Goal: Transaction & Acquisition: Register for event/course

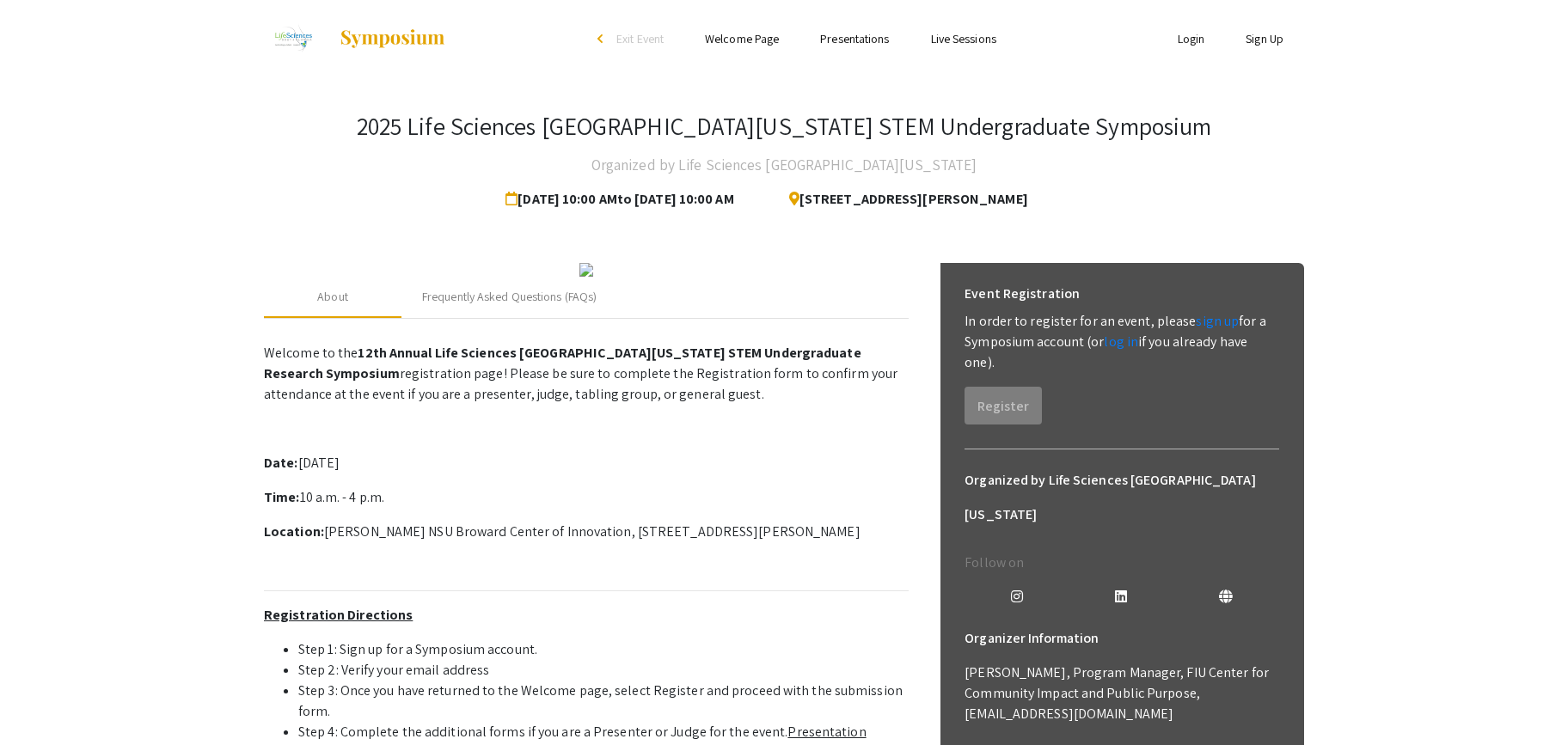
click at [758, 36] on link "Welcome Page" at bounding box center [742, 39] width 74 height 16
click at [856, 27] on ul "Skip navigation arrow_back_ios Exit Event Welcome Page Presentations Live Sessi…" at bounding box center [784, 39] width 343 height 77
click at [856, 37] on link "Presentations" at bounding box center [854, 39] width 68 height 16
click at [991, 36] on link "Live Sessions" at bounding box center [964, 39] width 65 height 16
click at [694, 43] on li "Welcome Page" at bounding box center [742, 39] width 115 height 21
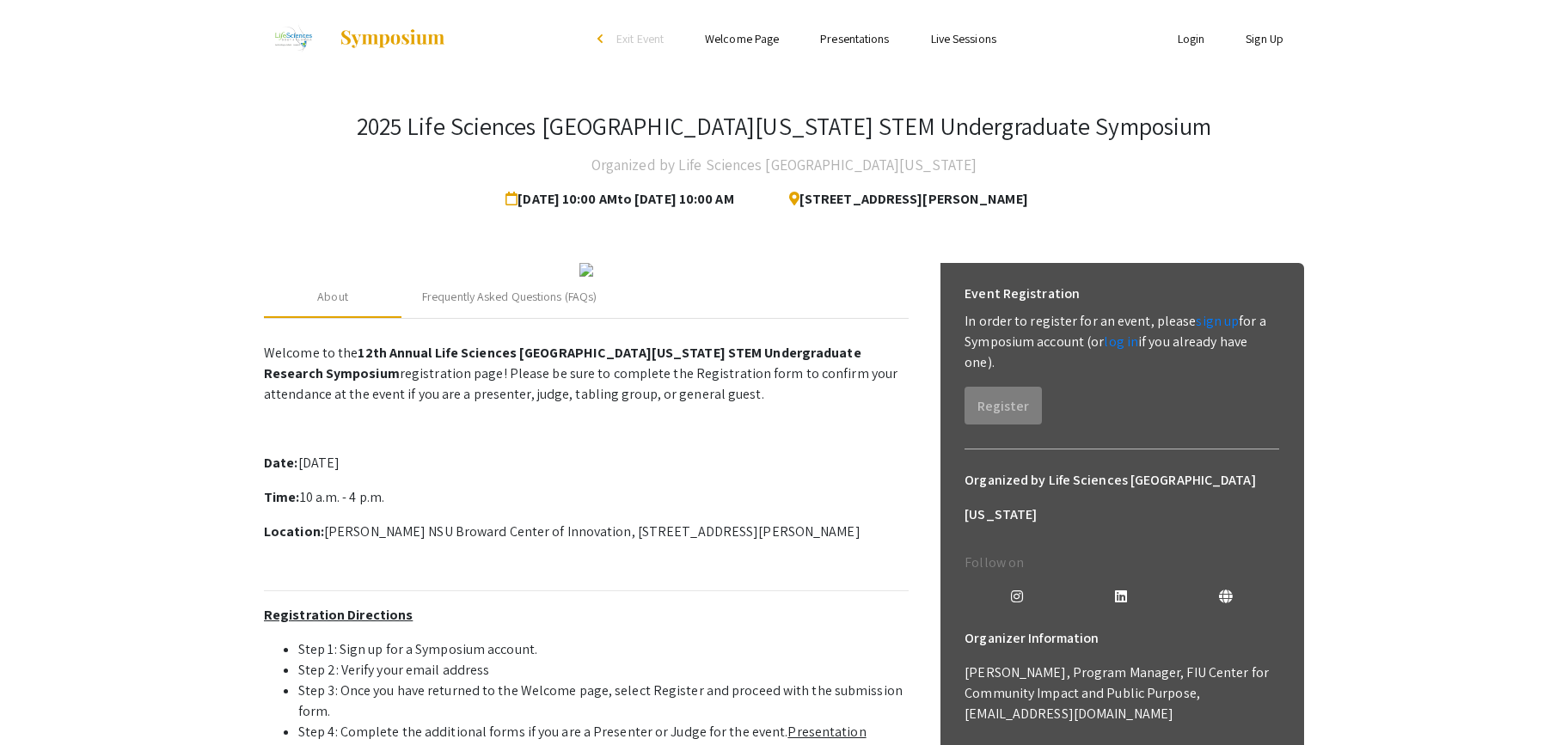
click at [720, 50] on ul "Skip navigation arrow_back_ios Exit Event Welcome Page Presentations Live Sessi…" at bounding box center [784, 39] width 343 height 77
click at [744, 42] on link "Welcome Page" at bounding box center [742, 39] width 74 height 16
click at [844, 44] on link "Presentations" at bounding box center [854, 39] width 68 height 16
click at [846, 38] on link "Presentations" at bounding box center [854, 39] width 68 height 16
click at [975, 36] on link "Live Sessions" at bounding box center [964, 39] width 65 height 16
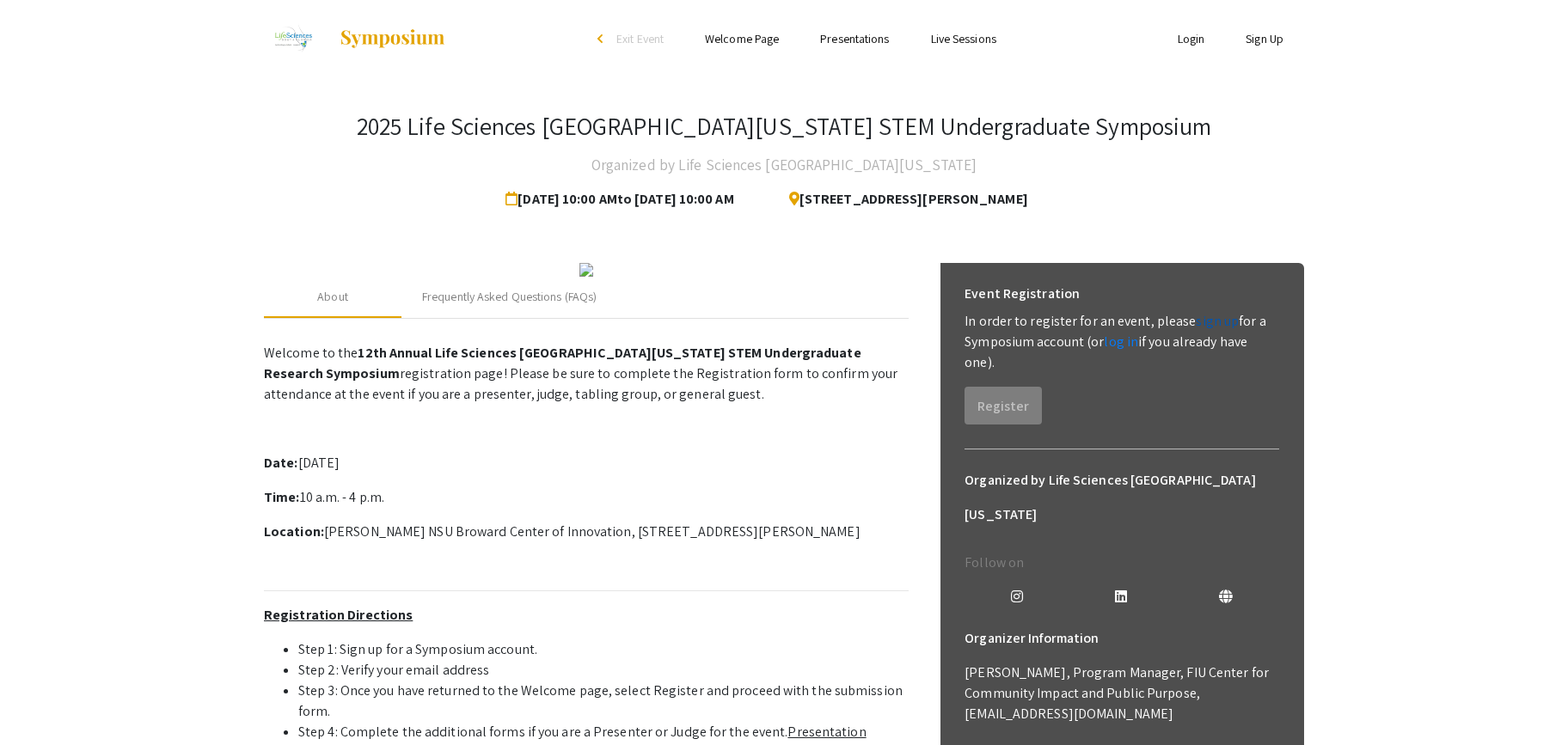
click at [1204, 318] on link "sign up" at bounding box center [1216, 321] width 43 height 18
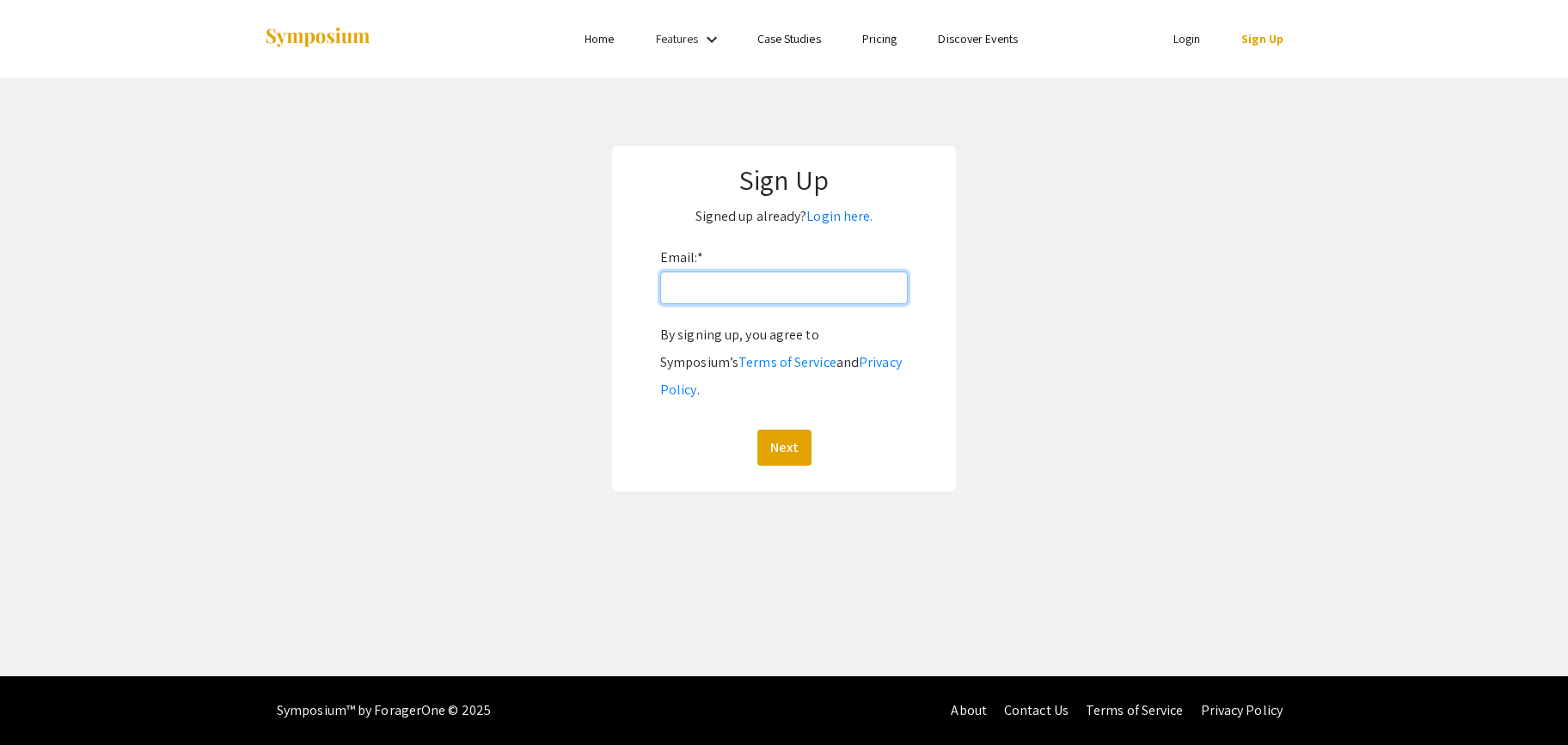
click at [706, 279] on input "Email: *" at bounding box center [784, 287] width 248 height 33
type input "[EMAIL_ADDRESS][DOMAIN_NAME]"
click at [801, 445] on div "Sign Up Signed up already? Login here. Email: * [EMAIL_ADDRESS][DOMAIN_NAME] By…" at bounding box center [784, 319] width 344 height 346
click at [784, 430] on button "Next" at bounding box center [784, 448] width 54 height 36
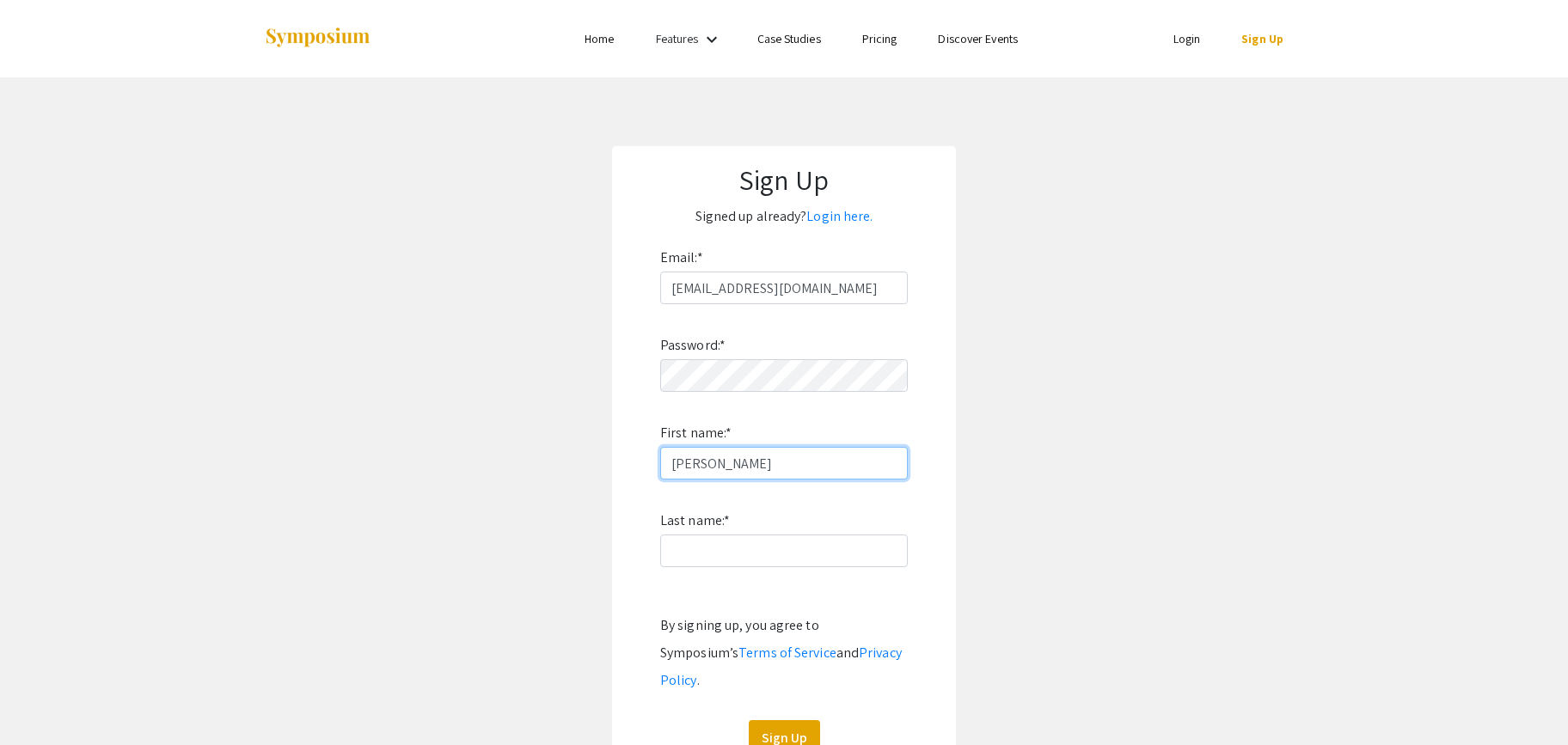
type input "[PERSON_NAME]"
type input "E"
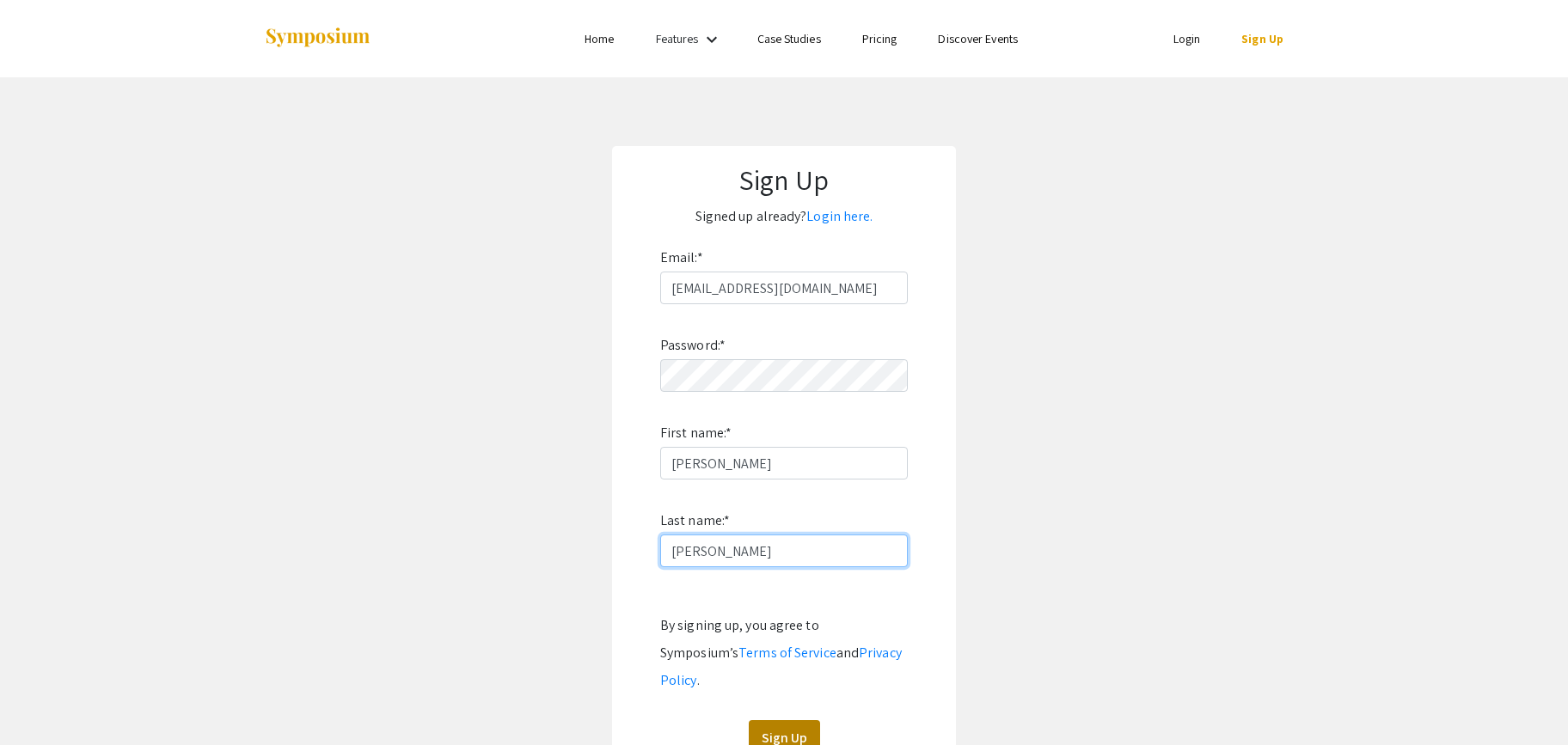
type input "[PERSON_NAME]"
click at [798, 720] on button "Sign Up" at bounding box center [784, 738] width 71 height 36
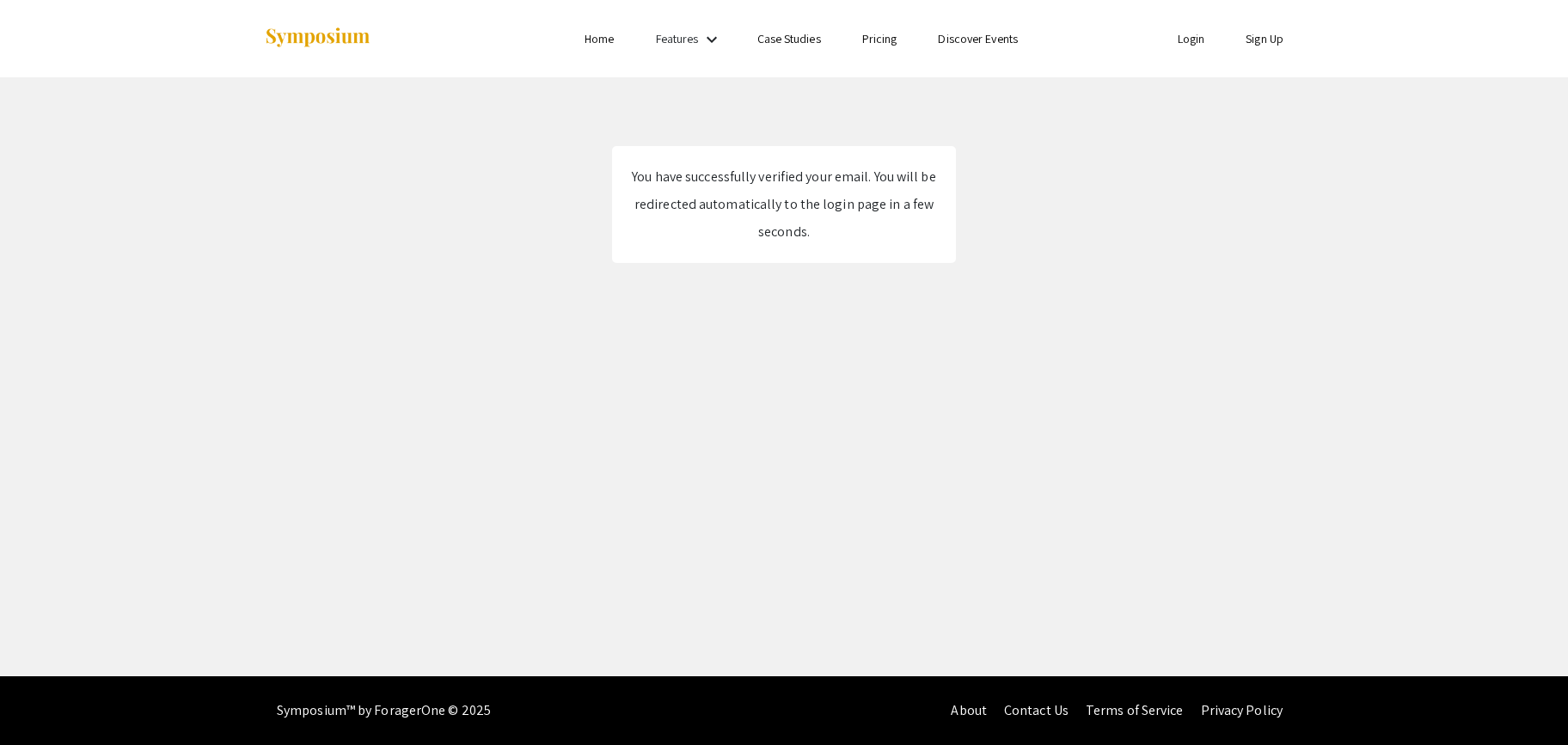
click at [1201, 39] on link "Login" at bounding box center [1192, 39] width 28 height 16
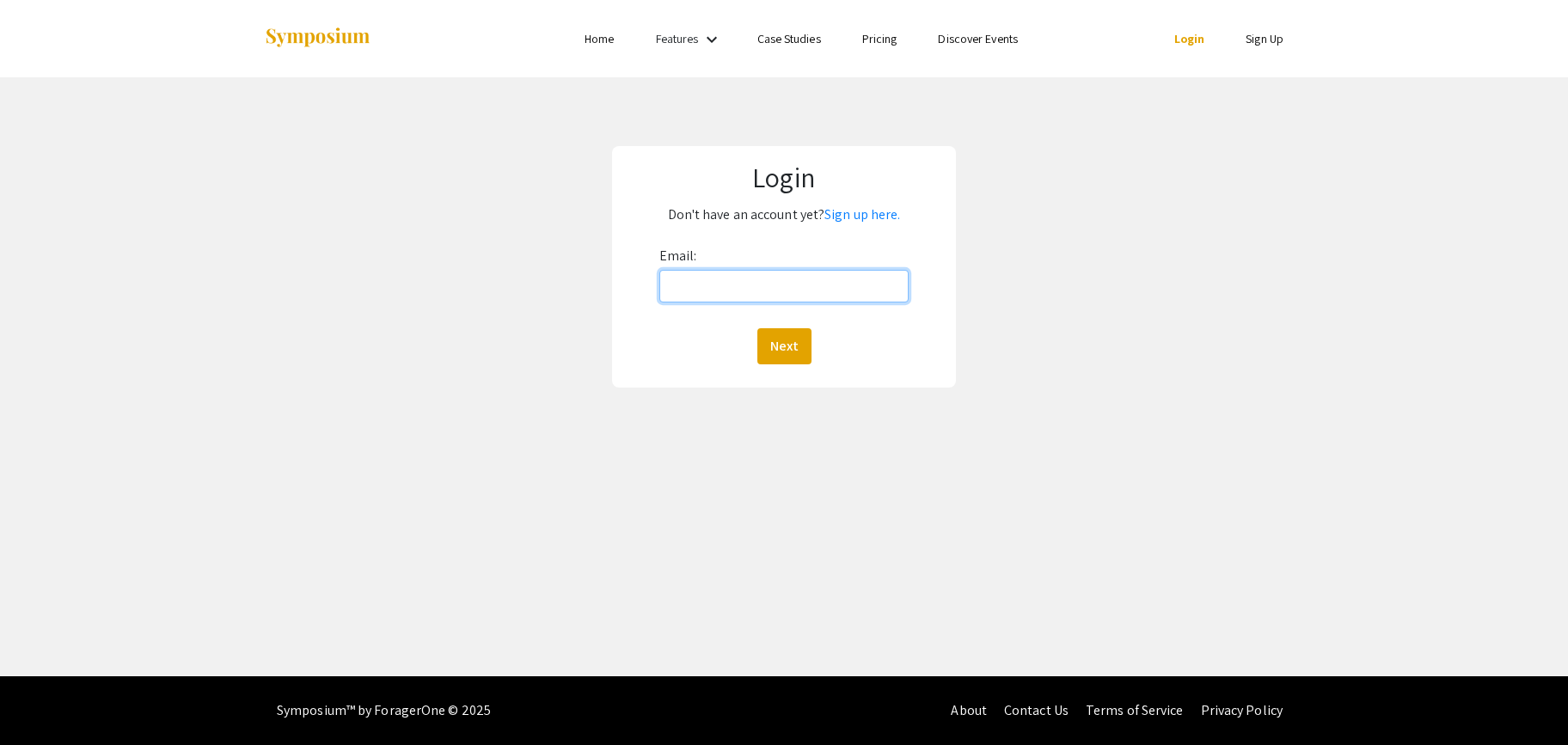
click at [771, 276] on input "Email:" at bounding box center [784, 286] width 251 height 33
type input "[EMAIL_ADDRESS][DOMAIN_NAME]"
click at [772, 338] on button "Next" at bounding box center [784, 347] width 54 height 36
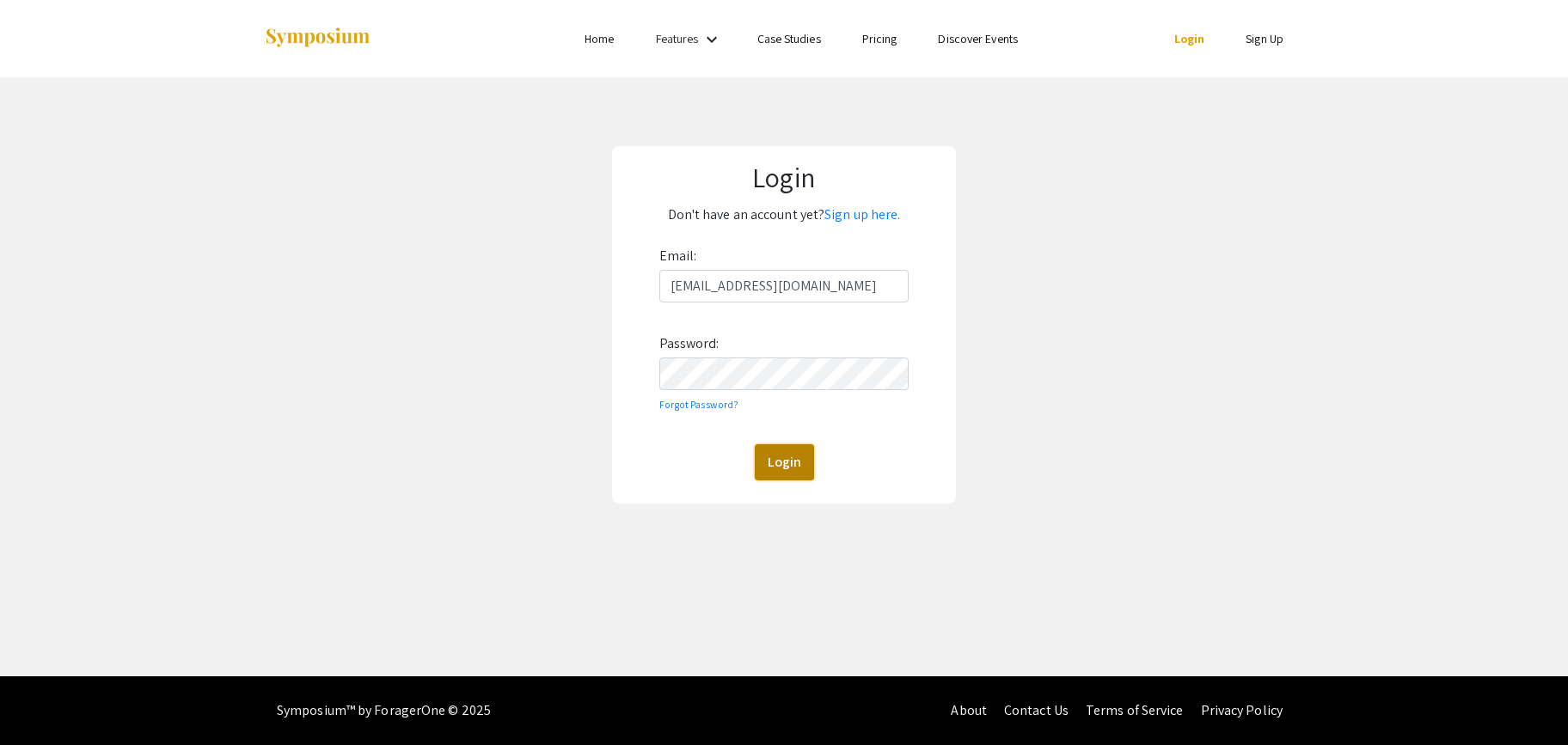
click at [776, 460] on button "Login" at bounding box center [784, 463] width 59 height 36
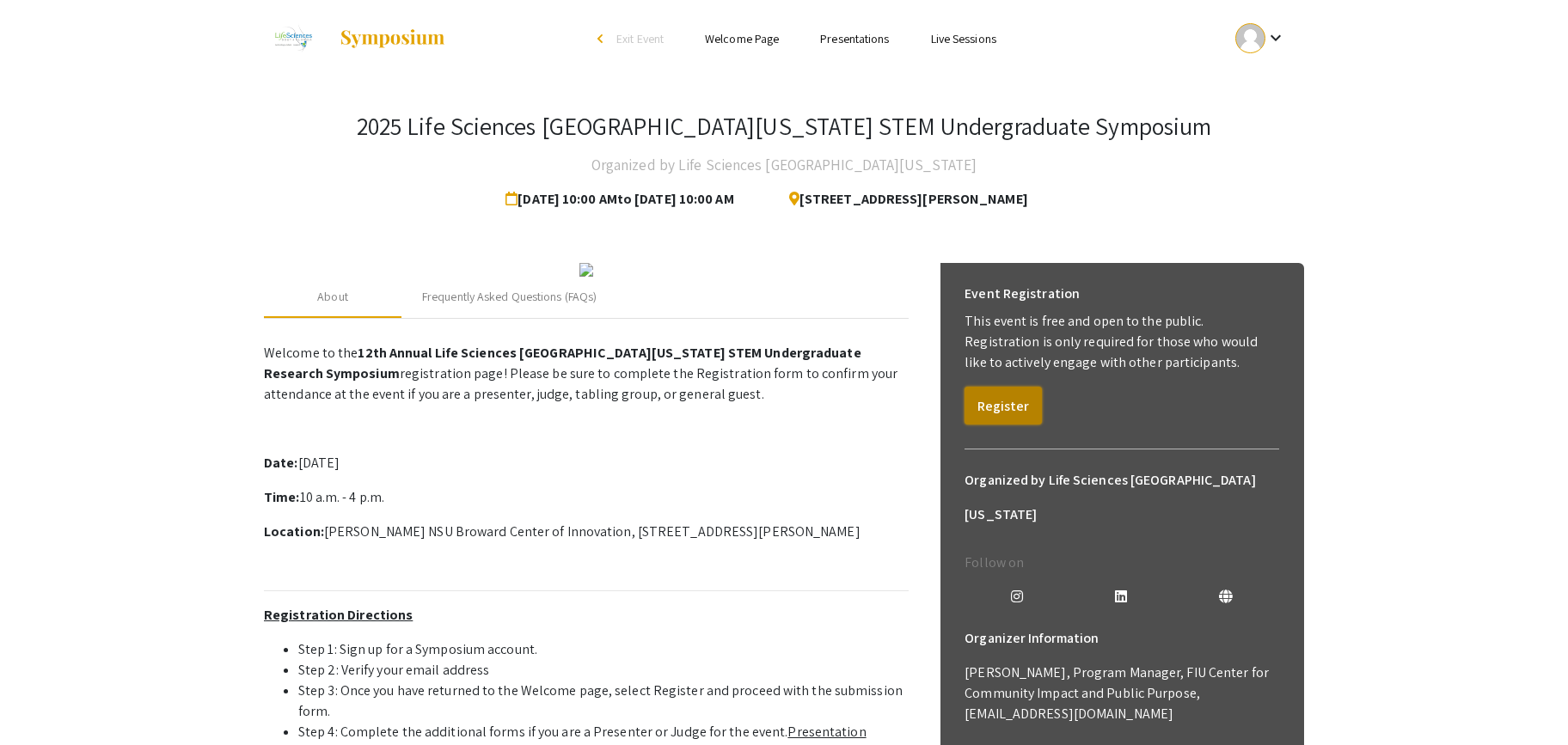
click at [1020, 410] on button "Register" at bounding box center [1003, 406] width 77 height 38
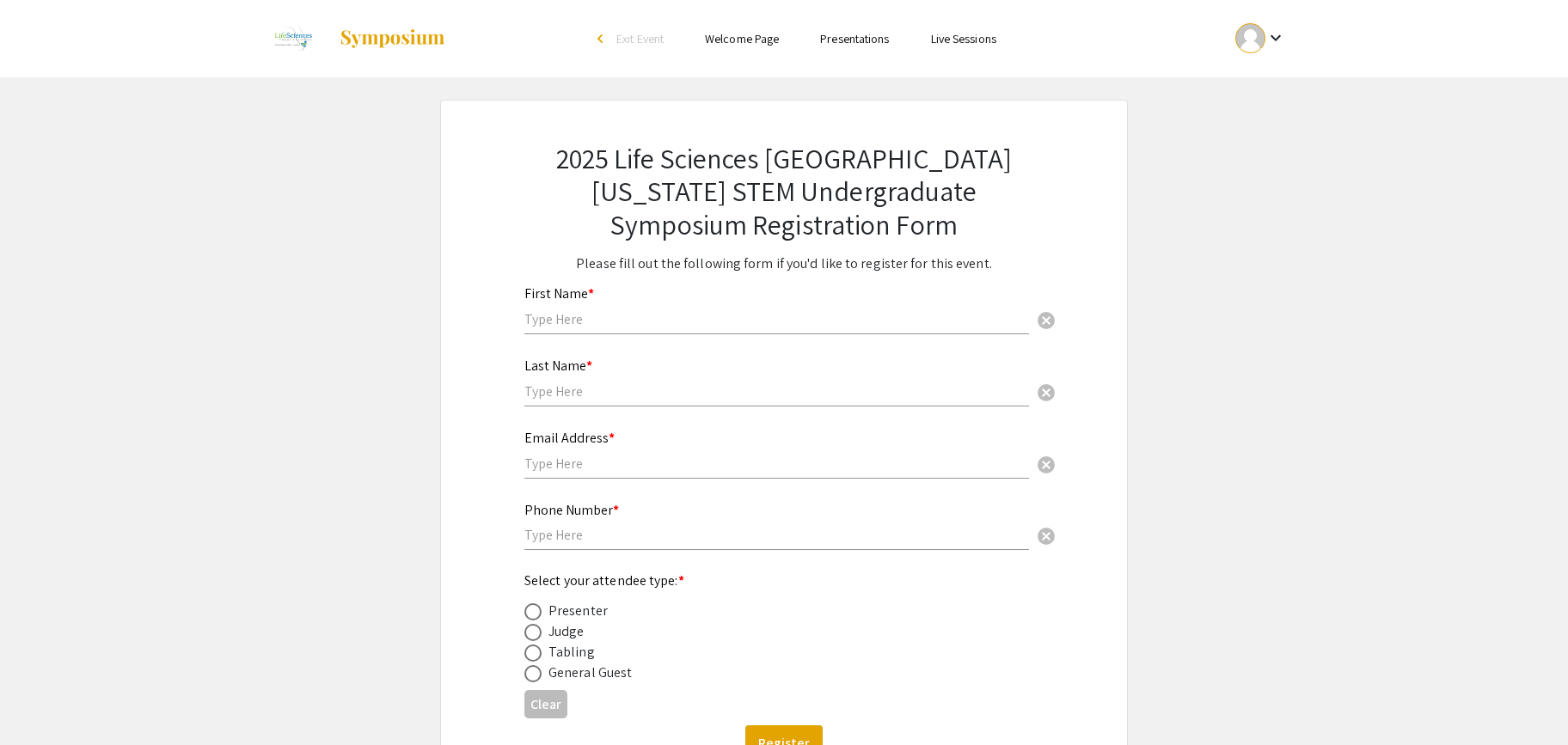
click at [621, 302] on div "First Name * cancel" at bounding box center [776, 302] width 504 height 65
click at [610, 324] on input "text" at bounding box center [776, 319] width 504 height 18
type input "[PERSON_NAME]"
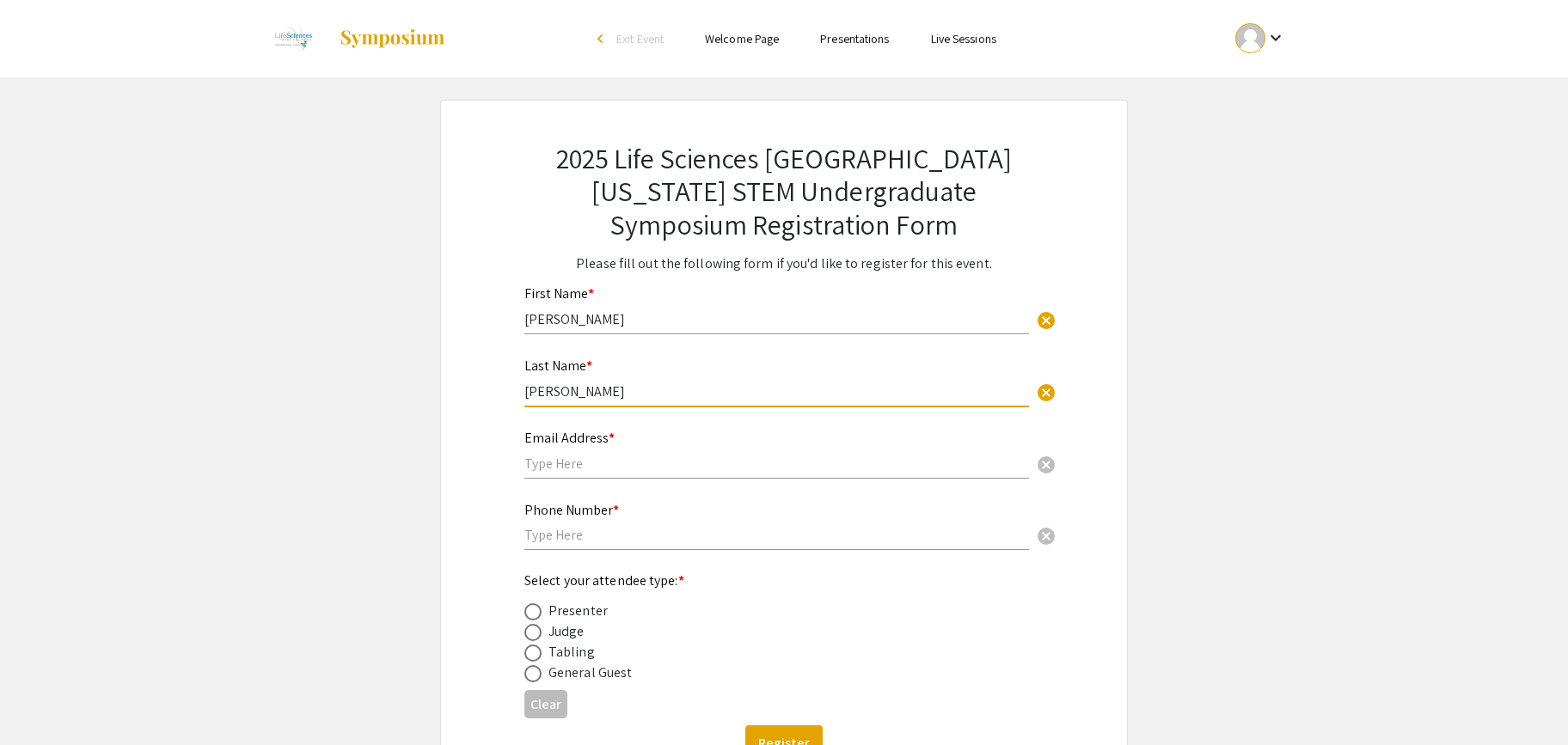
type input "[PERSON_NAME]"
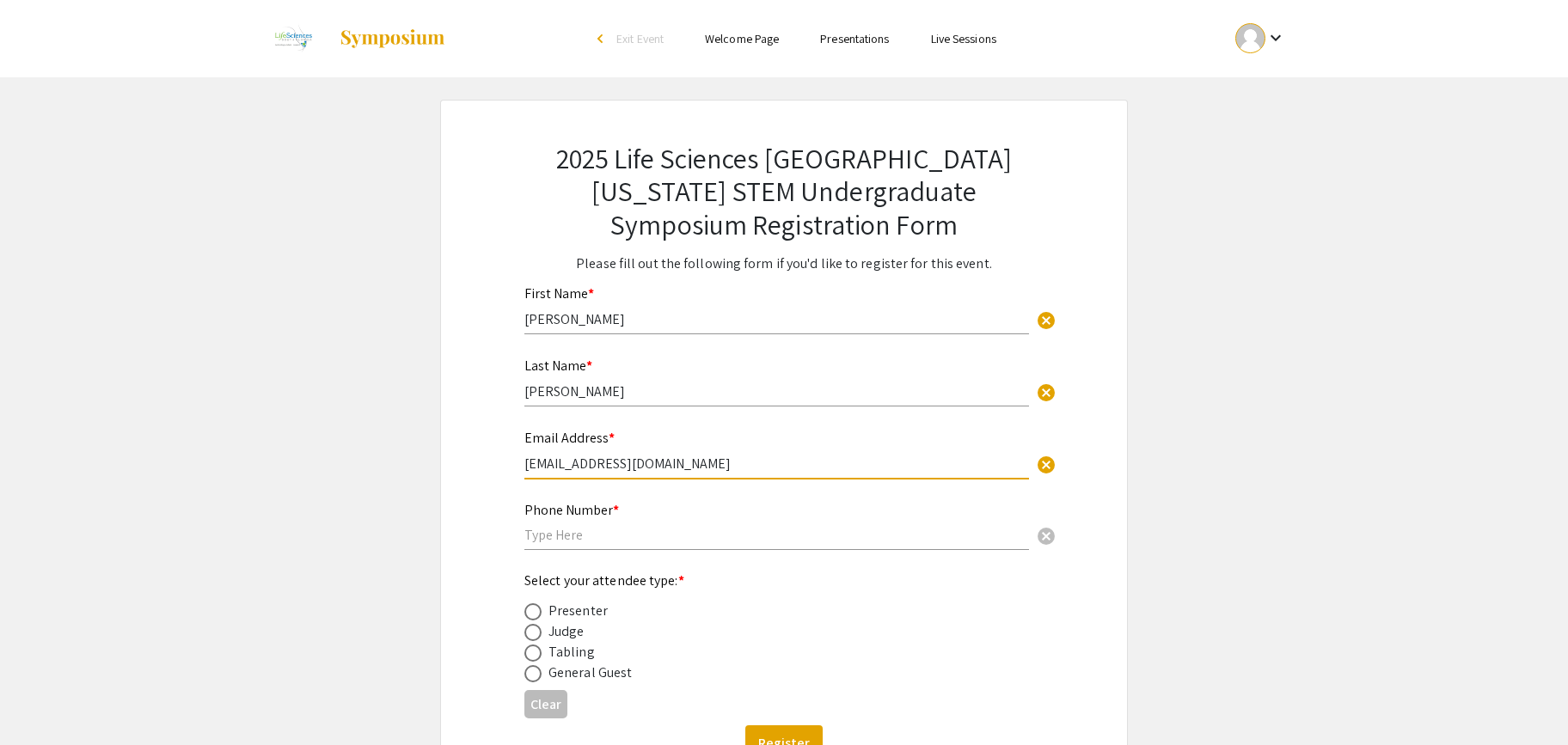
type input "[EMAIL_ADDRESS][DOMAIN_NAME]"
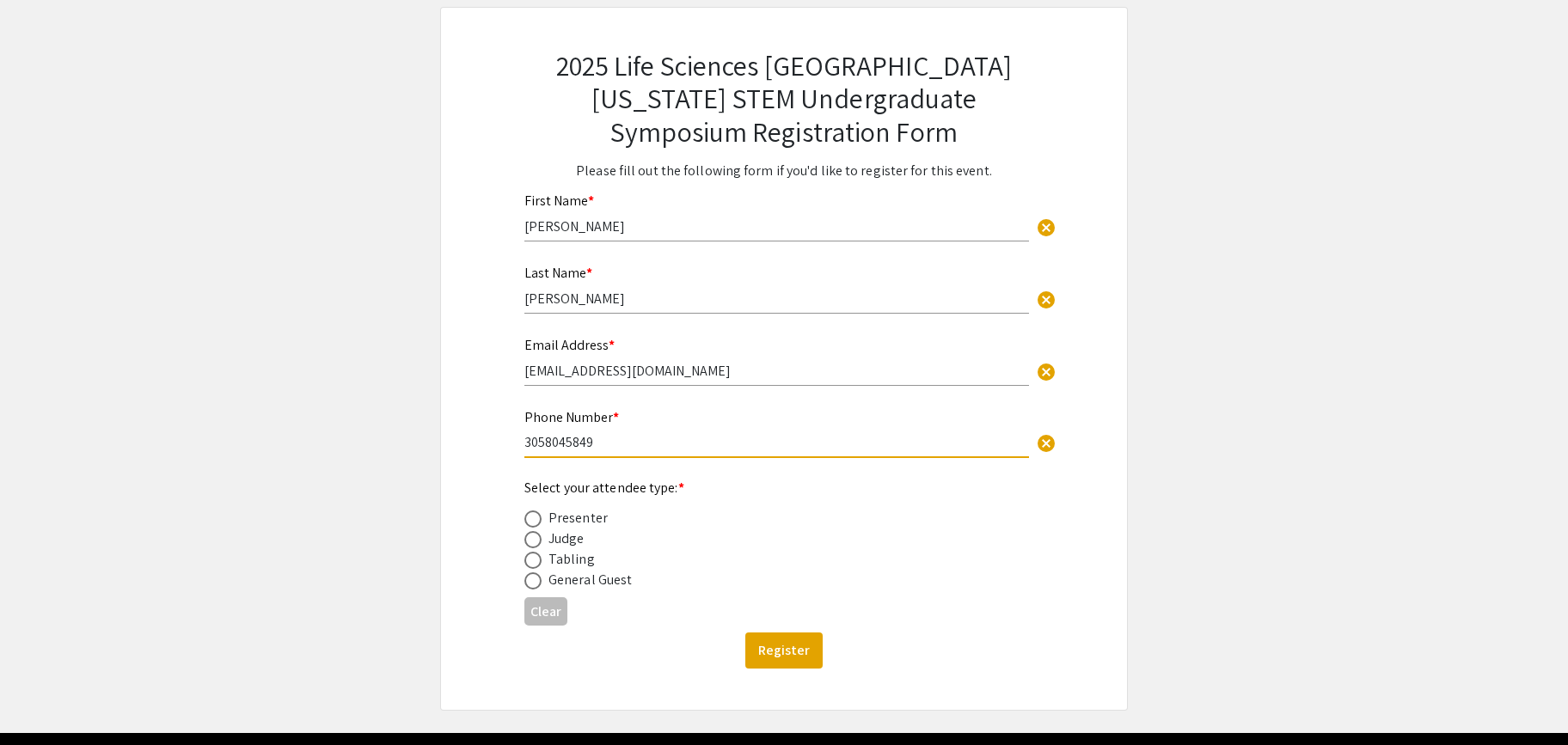
scroll to position [149, 0]
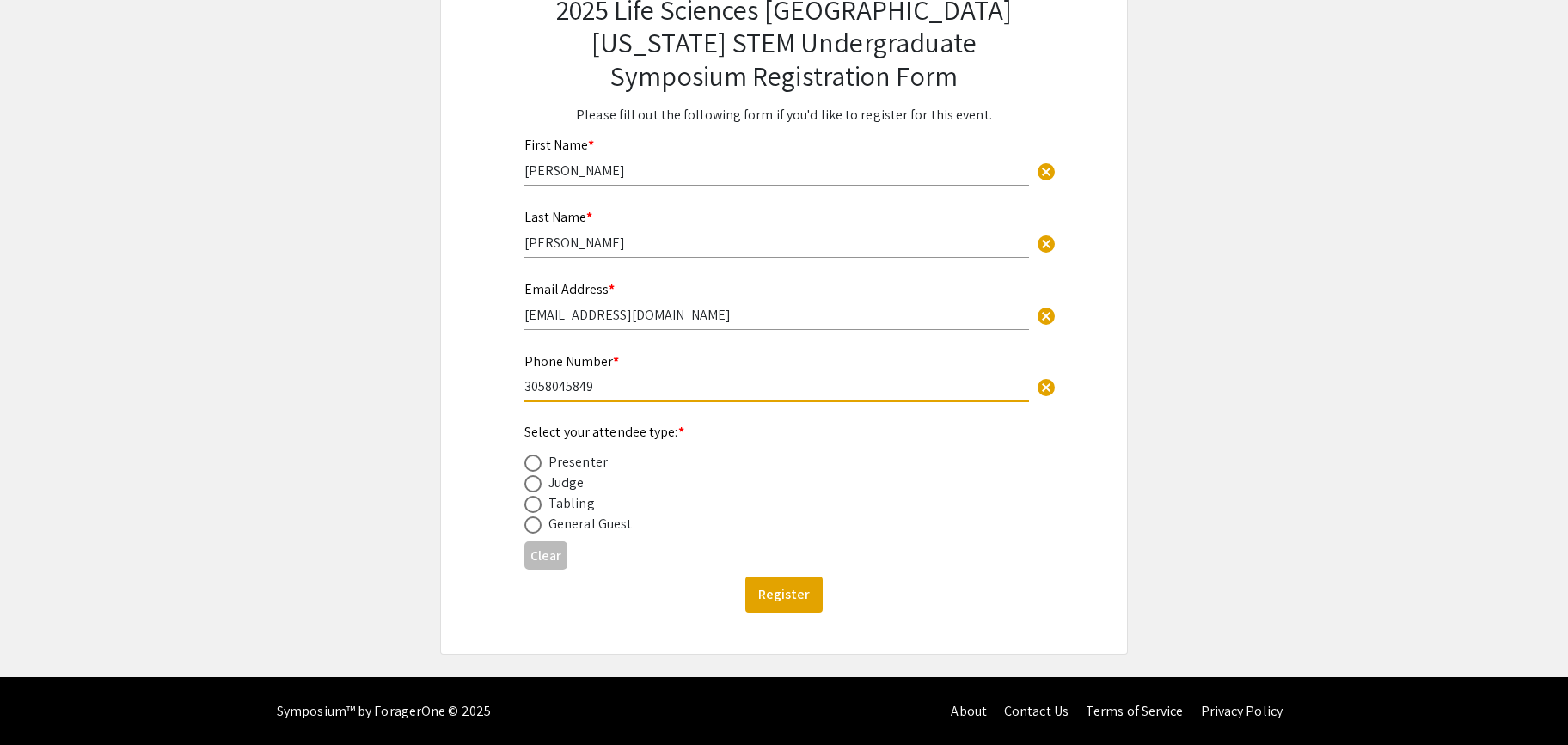
type input "3058045849"
click at [571, 505] on div "Tabling" at bounding box center [572, 503] width 47 height 21
click at [537, 505] on span at bounding box center [532, 504] width 17 height 17
click at [537, 505] on input "radio" at bounding box center [532, 504] width 17 height 17
radio input "true"
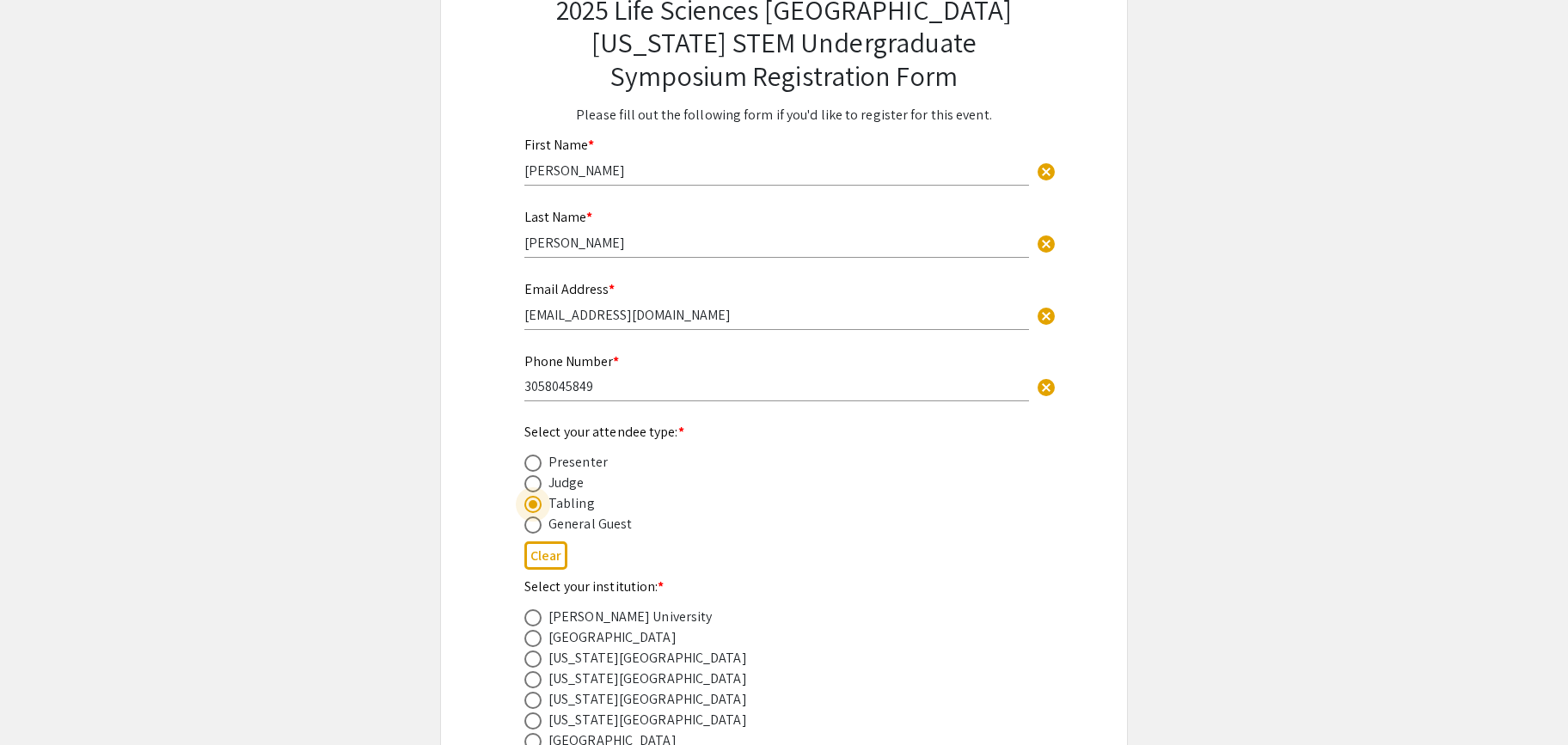
scroll to position [510, 0]
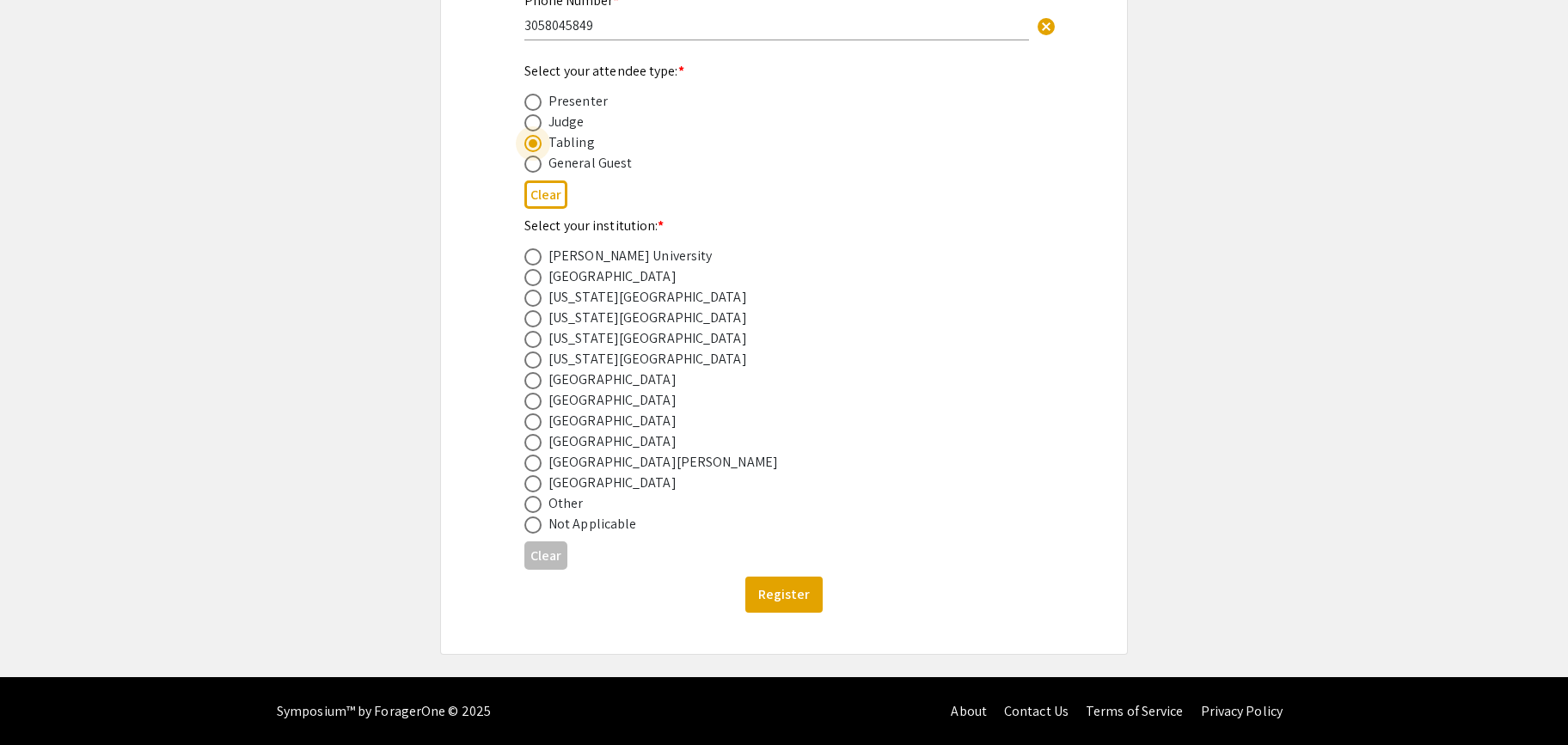
click at [650, 342] on div "Florida International University" at bounding box center [648, 339] width 198 height 21
click at [533, 335] on span at bounding box center [532, 339] width 17 height 17
click at [533, 335] on input "radio" at bounding box center [532, 339] width 17 height 17
radio input "true"
click at [781, 603] on button "Register" at bounding box center [784, 594] width 77 height 36
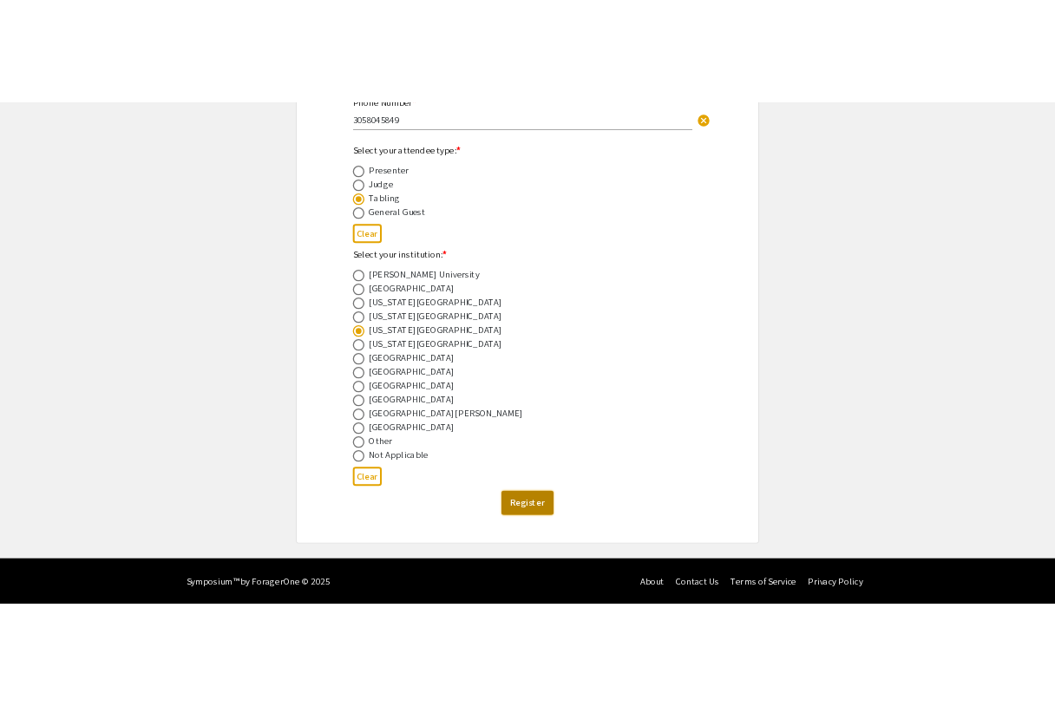
scroll to position [0, 0]
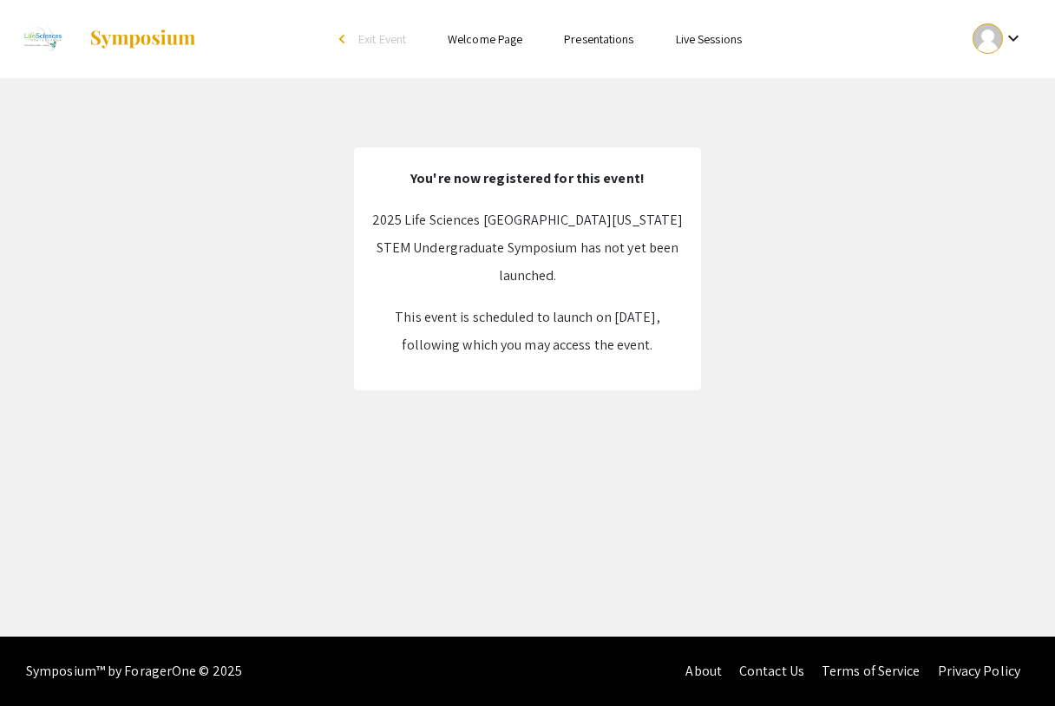
click at [371, 43] on span "Exit Event" at bounding box center [382, 39] width 48 height 16
